Goal: Transaction & Acquisition: Download file/media

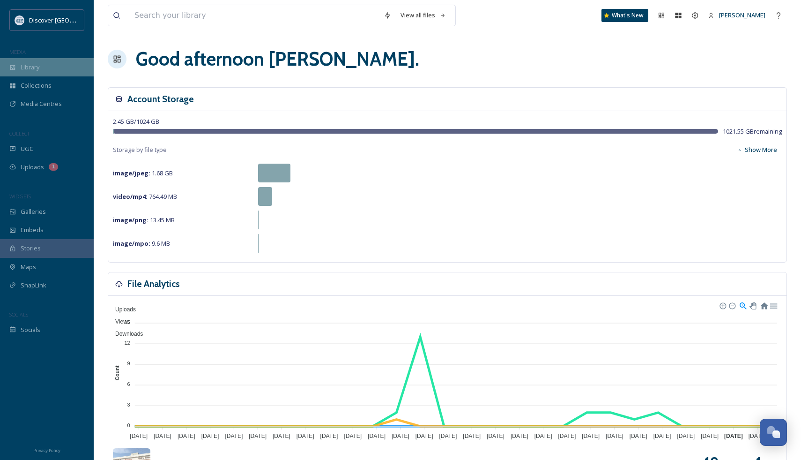
click at [27, 67] on span "Library" at bounding box center [30, 67] width 19 height 9
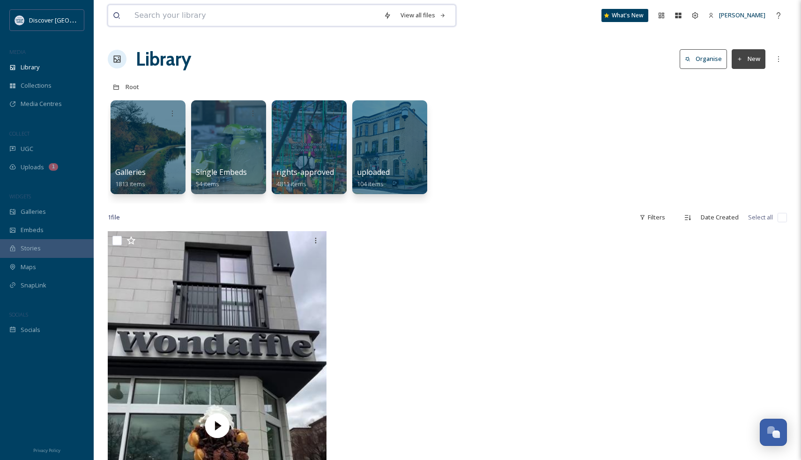
click at [223, 16] on input at bounding box center [254, 15] width 249 height 21
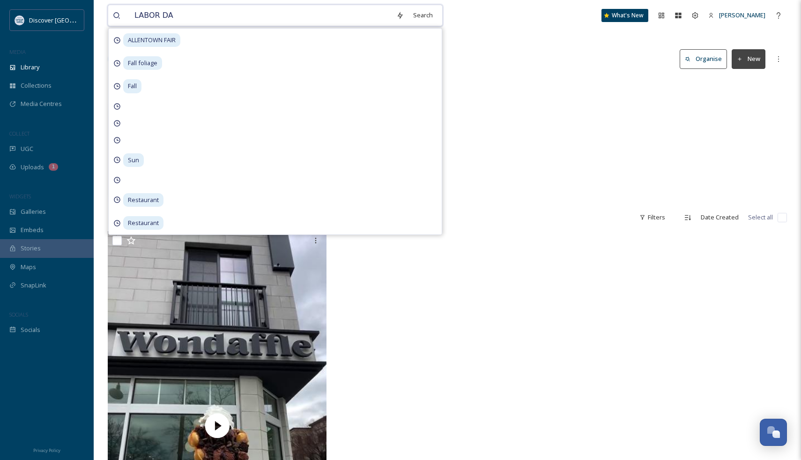
type input "[DATE]"
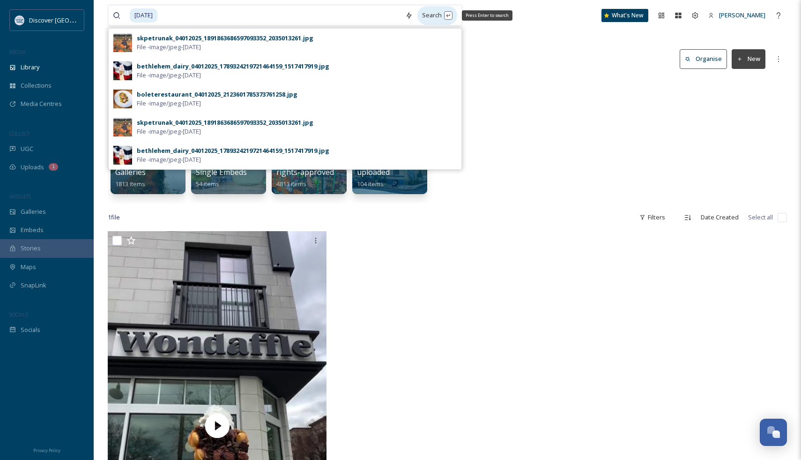
click at [452, 17] on div "Search Press Enter to search" at bounding box center [438, 15] width 40 height 18
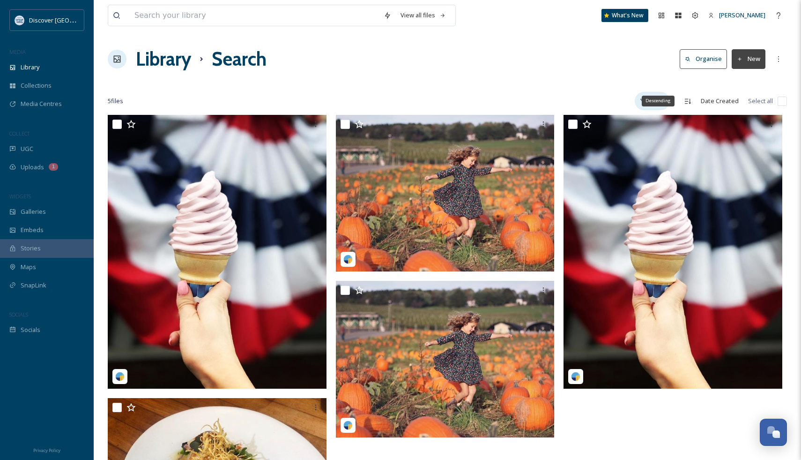
click at [657, 105] on div "Filters" at bounding box center [652, 101] width 35 height 18
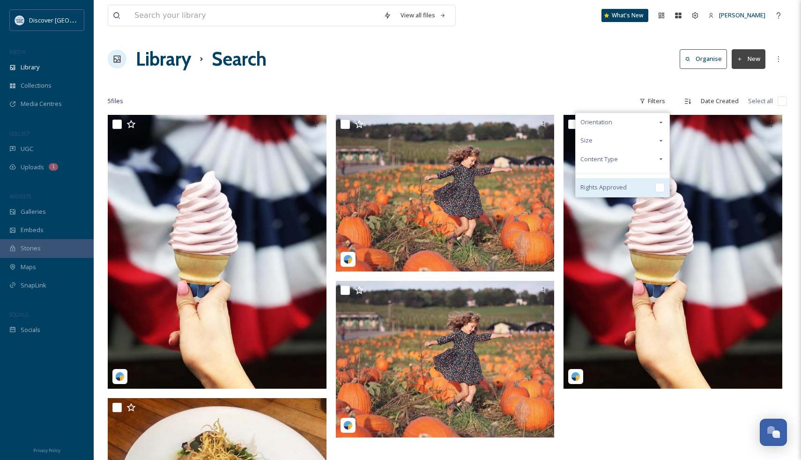
click at [665, 190] on input "checkbox" at bounding box center [660, 187] width 9 height 9
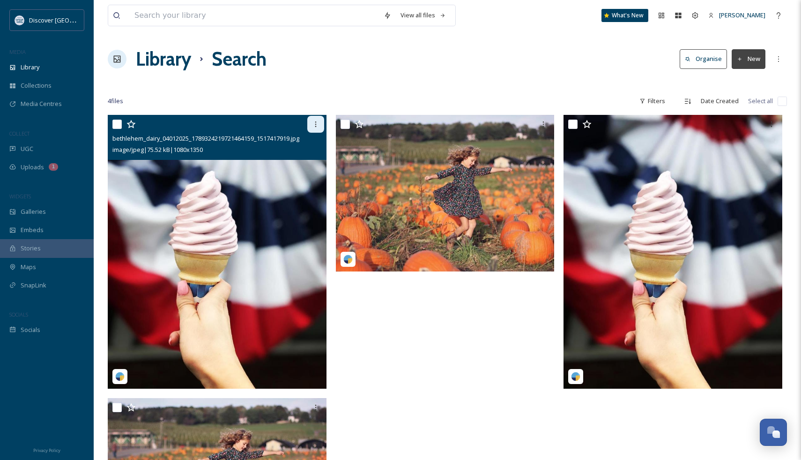
click at [310, 127] on div at bounding box center [315, 124] width 17 height 17
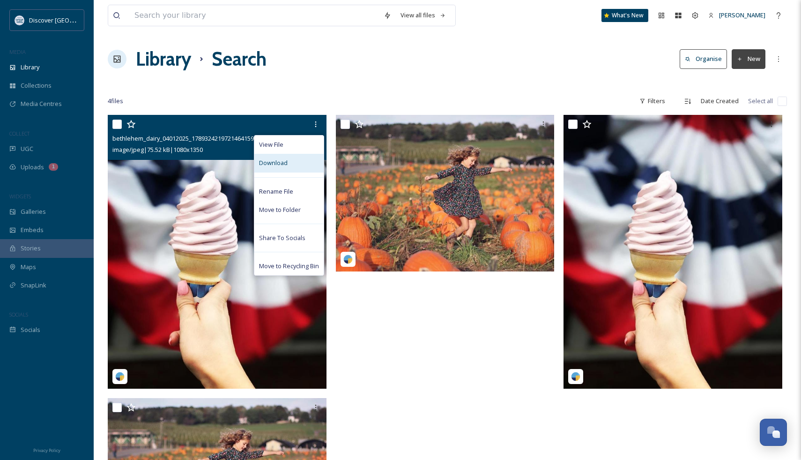
click at [299, 160] on div "Download" at bounding box center [288, 163] width 69 height 18
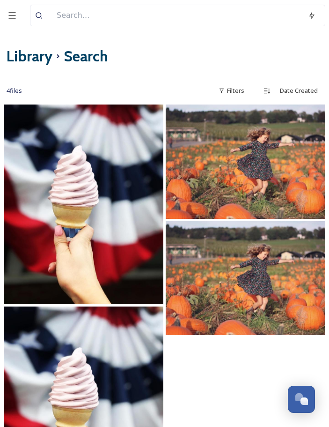
click at [95, 187] on img at bounding box center [84, 204] width 160 height 200
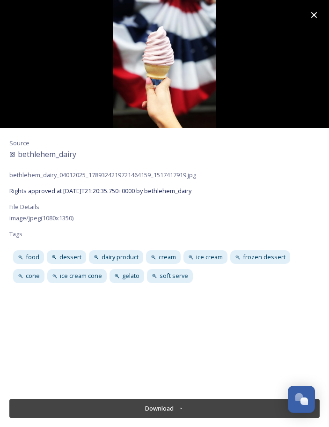
drag, startPoint x: 134, startPoint y: 152, endPoint x: 243, endPoint y: 1, distance: 186.3
